Goal: Information Seeking & Learning: Learn about a topic

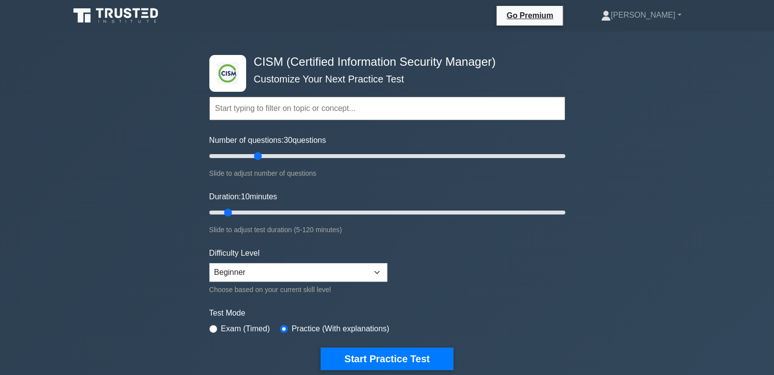
type input "30"
click at [257, 161] on input "Number of questions: 30 questions" at bounding box center [387, 156] width 356 height 12
drag, startPoint x: 228, startPoint y: 212, endPoint x: 623, endPoint y: 254, distance: 396.4
type input "120"
click at [565, 218] on input "Duration: 120 minutes" at bounding box center [387, 212] width 356 height 12
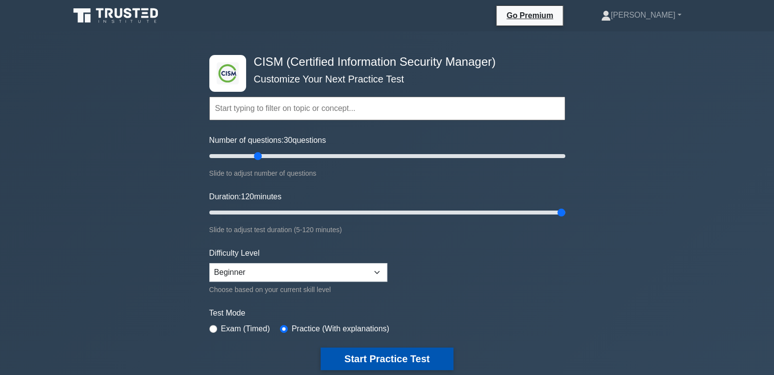
click at [383, 366] on button "Start Practice Test" at bounding box center [387, 358] width 132 height 23
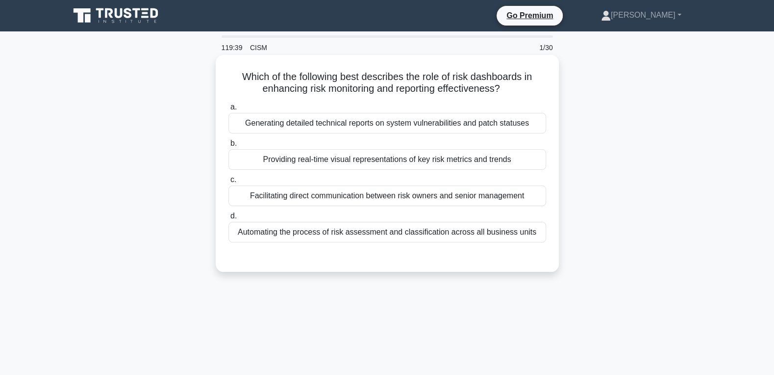
click at [404, 160] on div "Providing real-time visual representations of key risk metrics and trends" at bounding box center [387, 159] width 318 height 21
click at [228, 147] on input "b. Providing real-time visual representations of key risk metrics and trends" at bounding box center [228, 143] width 0 height 6
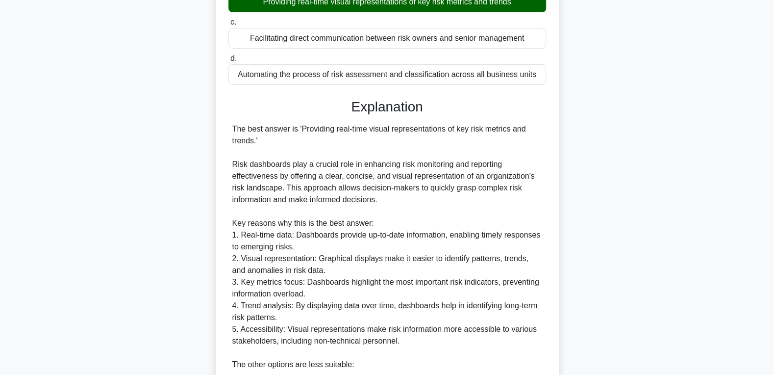
scroll to position [393, 0]
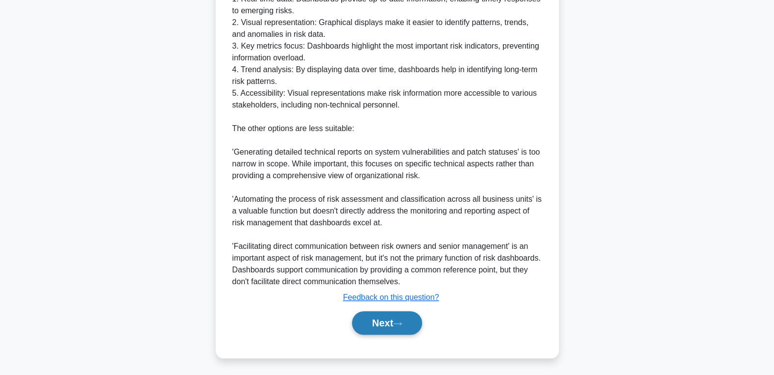
click at [385, 314] on button "Next" at bounding box center [387, 323] width 70 height 24
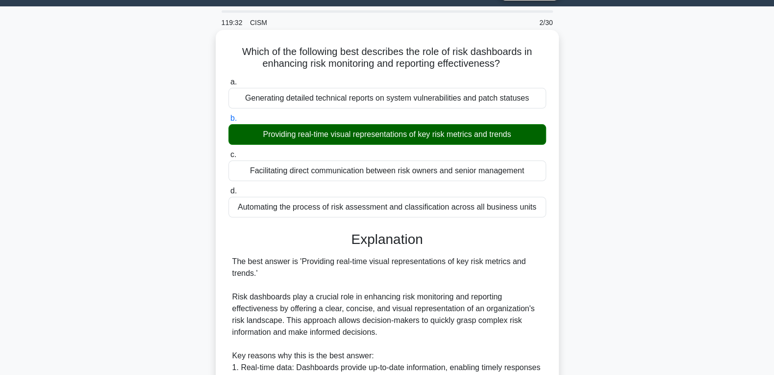
scroll to position [0, 0]
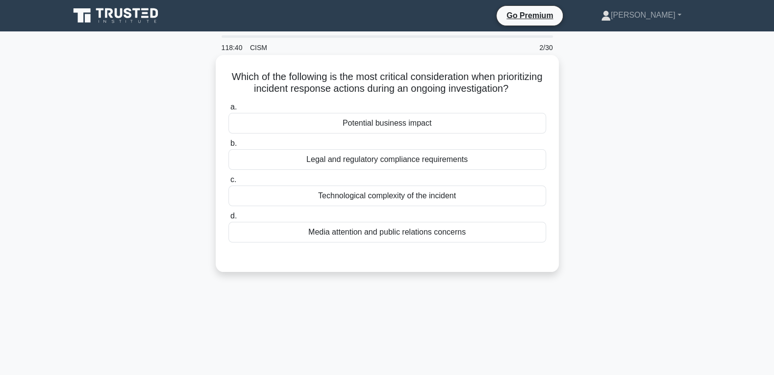
click at [362, 237] on div "Media attention and public relations concerns" at bounding box center [387, 232] width 318 height 21
click at [228, 219] on input "d. Media attention and public relations concerns" at bounding box center [228, 216] width 0 height 6
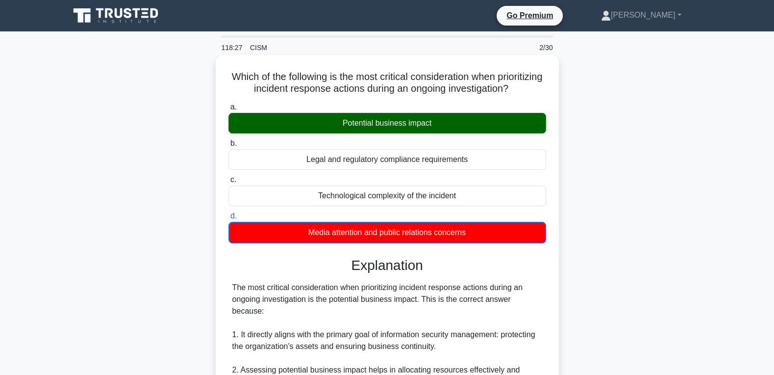
drag, startPoint x: 231, startPoint y: 77, endPoint x: 479, endPoint y: 218, distance: 284.8
click at [489, 244] on div "Which of the following is the most critical consideration when prioritizing inc…" at bounding box center [387, 368] width 335 height 618
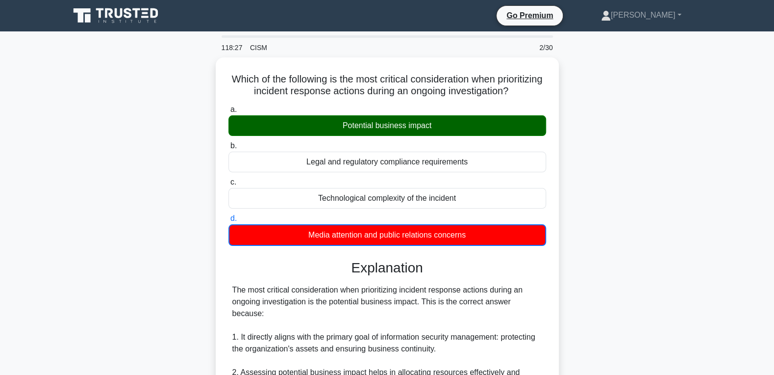
copy div "a. Potential business impact b. Legal and regulatory compliance requirements c.…"
click at [169, 275] on div "Which of the following is the most critical consideration when prioritizing inc…" at bounding box center [387, 376] width 647 height 638
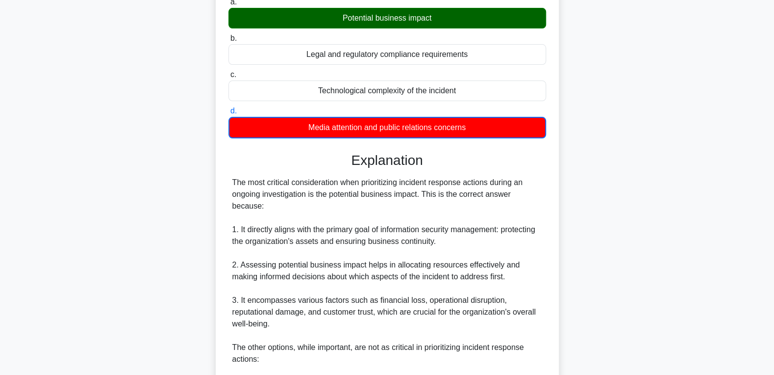
scroll to position [312, 0]
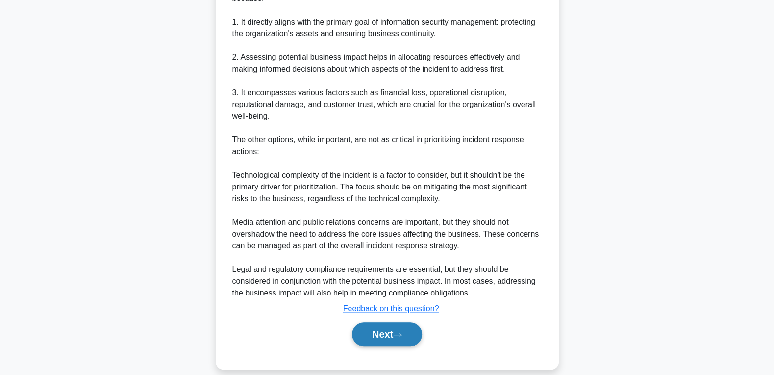
click at [370, 327] on button "Next" at bounding box center [387, 334] width 70 height 24
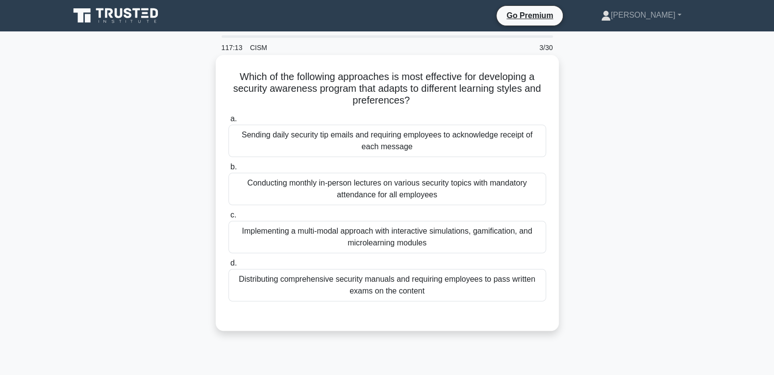
click at [389, 240] on div "Implementing a multi-modal approach with interactive simulations, gamification,…" at bounding box center [387, 237] width 318 height 32
click at [228, 218] on input "c. Implementing a multi-modal approach with interactive simulations, gamificati…" at bounding box center [228, 215] width 0 height 6
